Goal: Navigation & Orientation: Find specific page/section

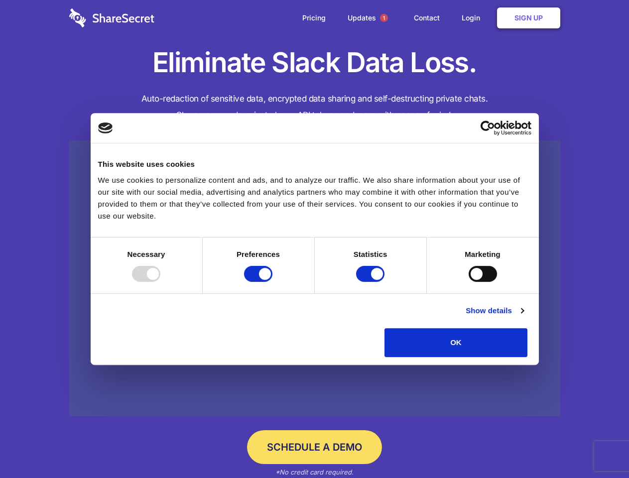
click at [160, 282] on div at bounding box center [146, 274] width 28 height 16
click at [272, 282] on input "Preferences" at bounding box center [258, 274] width 28 height 16
checkbox input "false"
click at [371, 282] on input "Statistics" at bounding box center [370, 274] width 28 height 16
checkbox input "false"
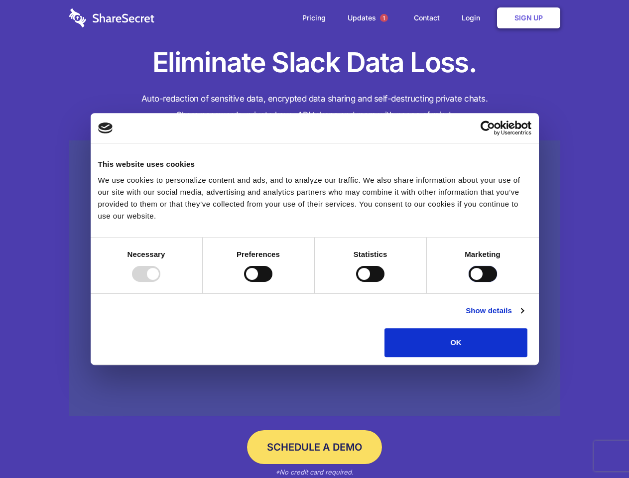
click at [469, 282] on input "Marketing" at bounding box center [483, 274] width 28 height 16
checkbox input "true"
click at [523, 317] on link "Show details" at bounding box center [495, 311] width 58 height 12
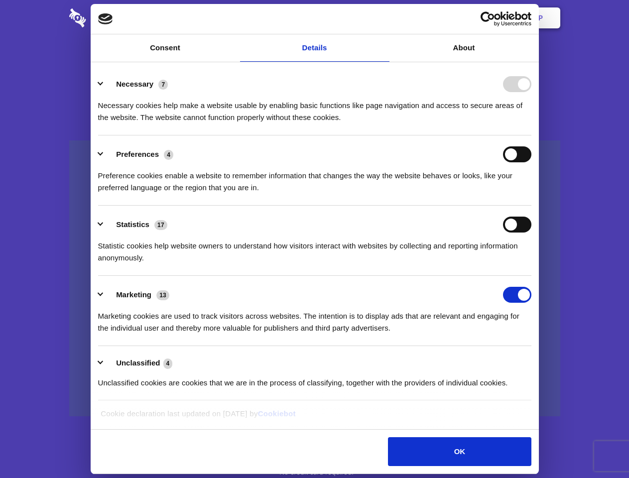
click at [531, 162] on div "Preferences 4" at bounding box center [314, 154] width 433 height 16
click at [383, 18] on span "1" at bounding box center [384, 18] width 8 height 8
